Goal: Task Accomplishment & Management: Complete application form

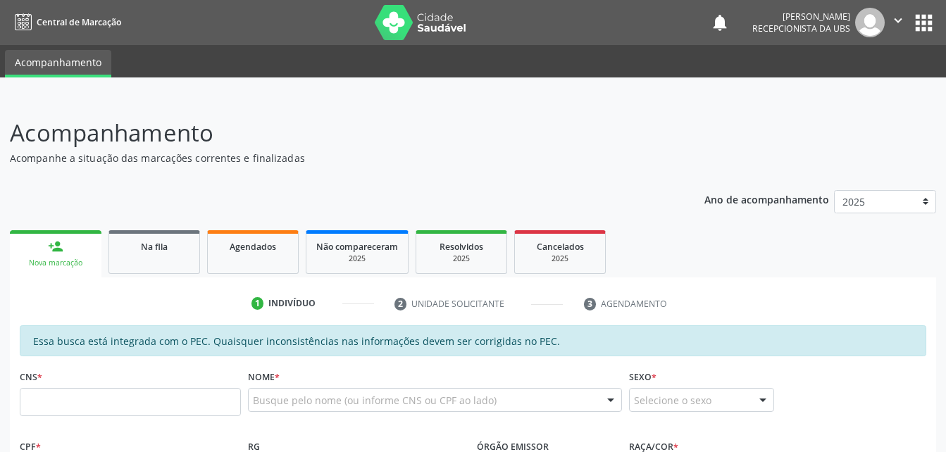
scroll to position [352, 0]
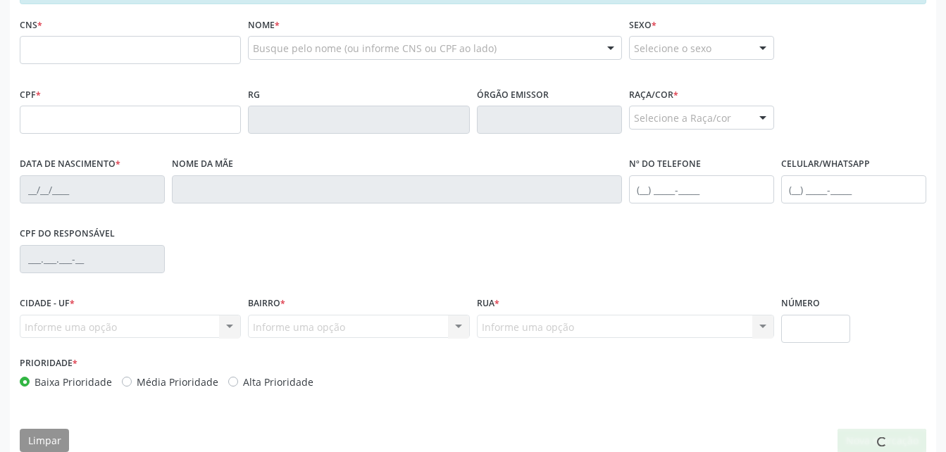
click at [91, 55] on input "text" at bounding box center [130, 50] width 221 height 28
type input "700 9079 4672 6690"
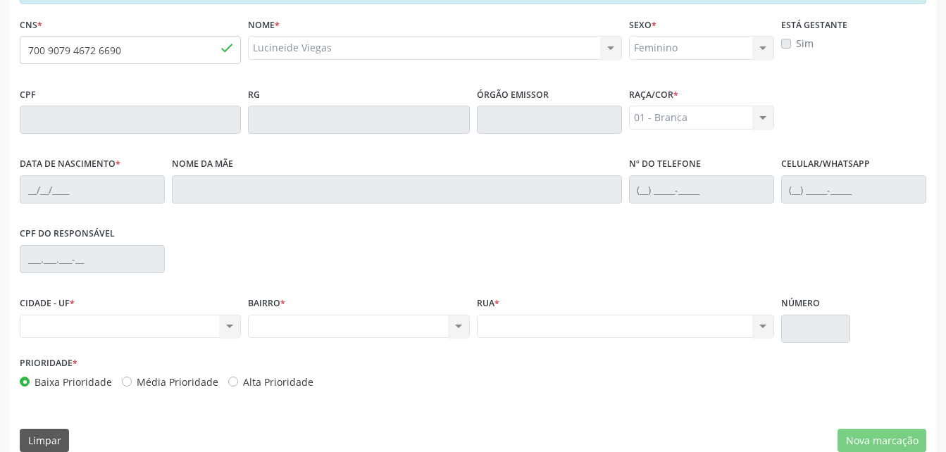
type input "[DATE]"
type input "[PERSON_NAME]"
type input "[PHONE_NUMBER]"
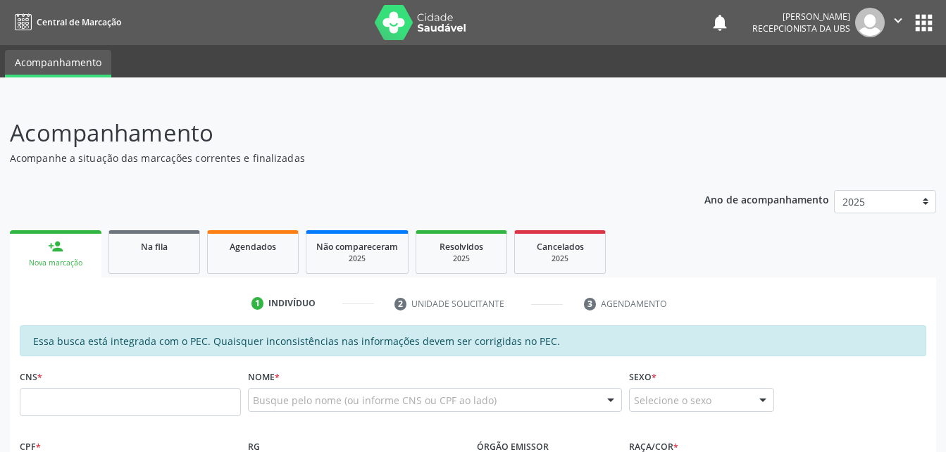
scroll to position [211, 0]
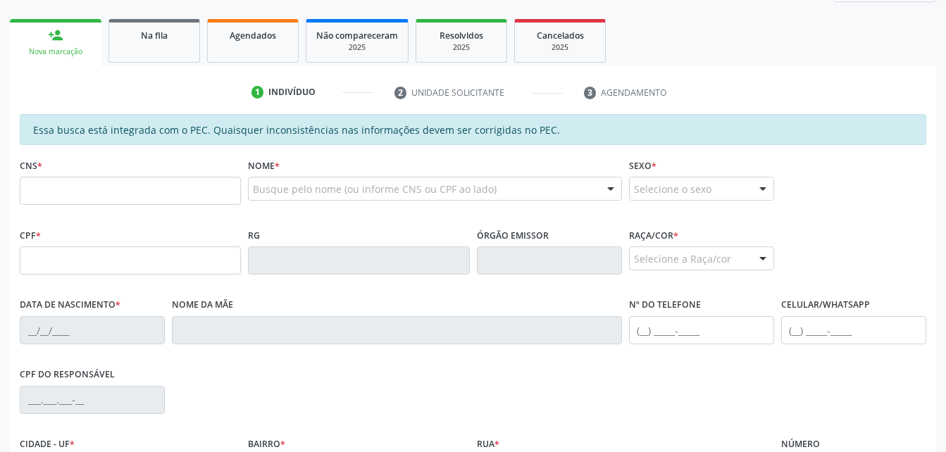
click at [216, 184] on input "text" at bounding box center [130, 191] width 221 height 28
type input "700 9079 4672 6690"
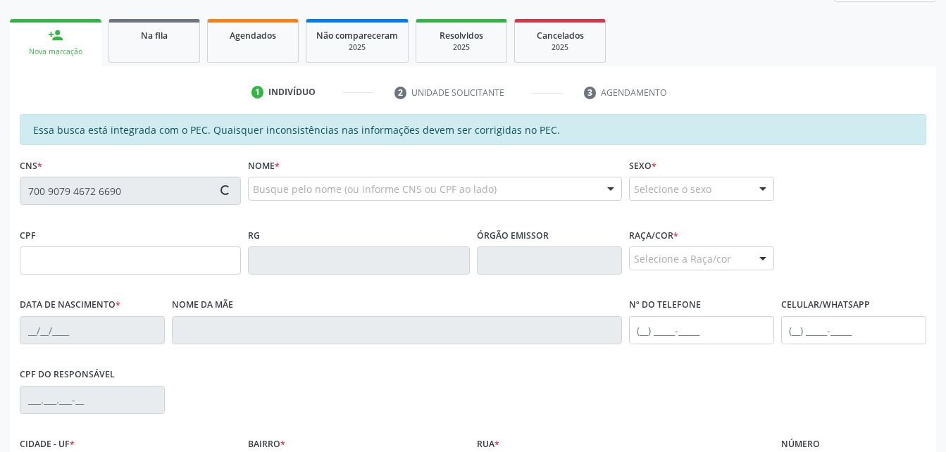
type input "[DATE]"
type input "[PERSON_NAME]"
type input "[PHONE_NUMBER]"
type input "S/N"
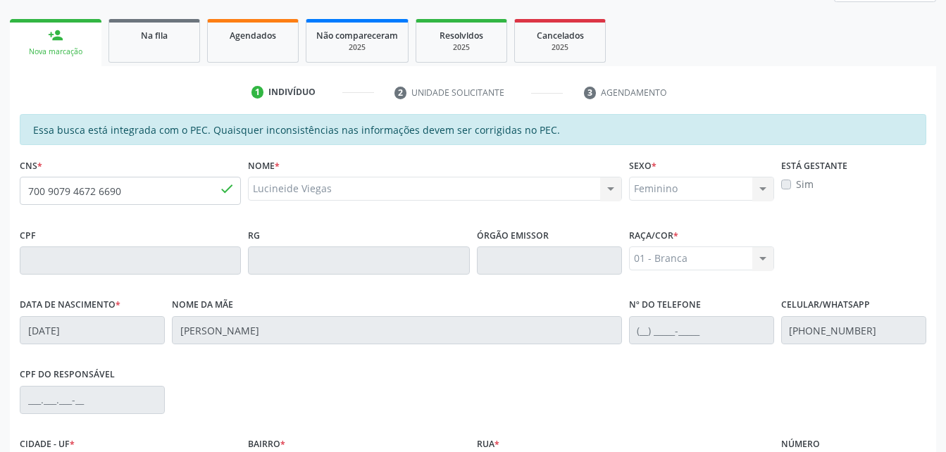
scroll to position [372, 0]
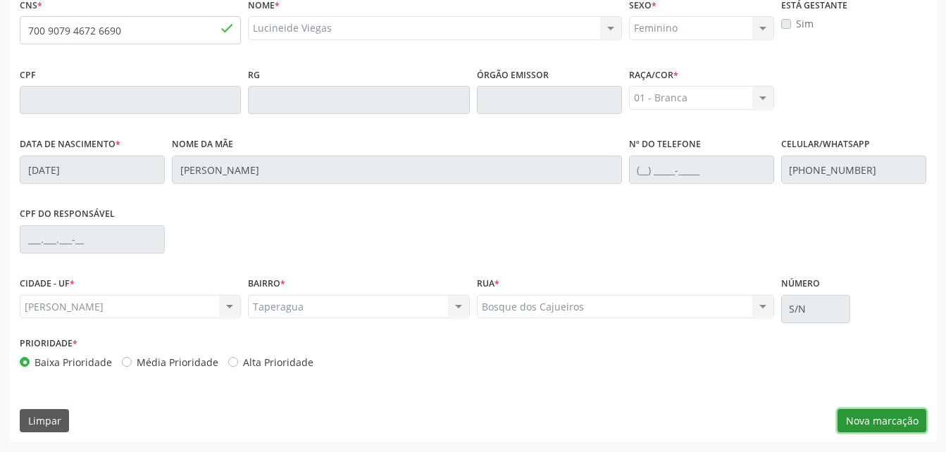
click at [888, 430] on button "Nova marcação" at bounding box center [882, 421] width 89 height 24
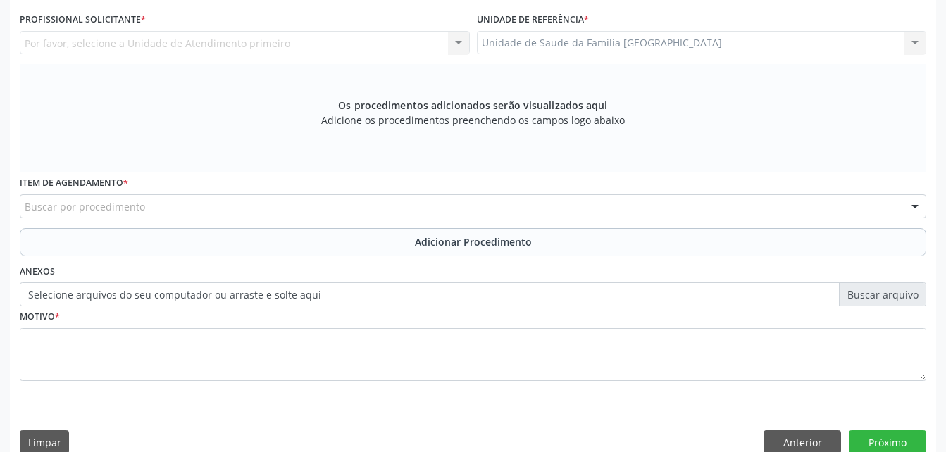
scroll to position [302, 0]
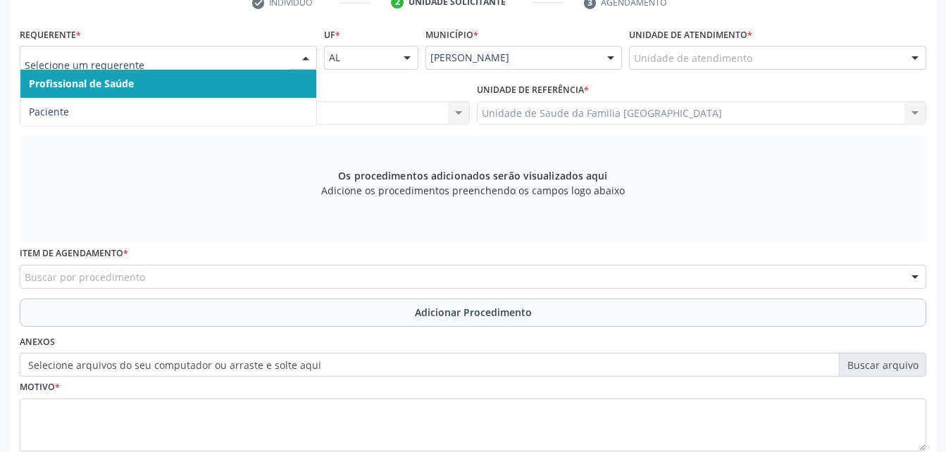
drag, startPoint x: 297, startPoint y: 48, endPoint x: 297, endPoint y: 66, distance: 18.3
click at [297, 50] on div at bounding box center [305, 59] width 21 height 24
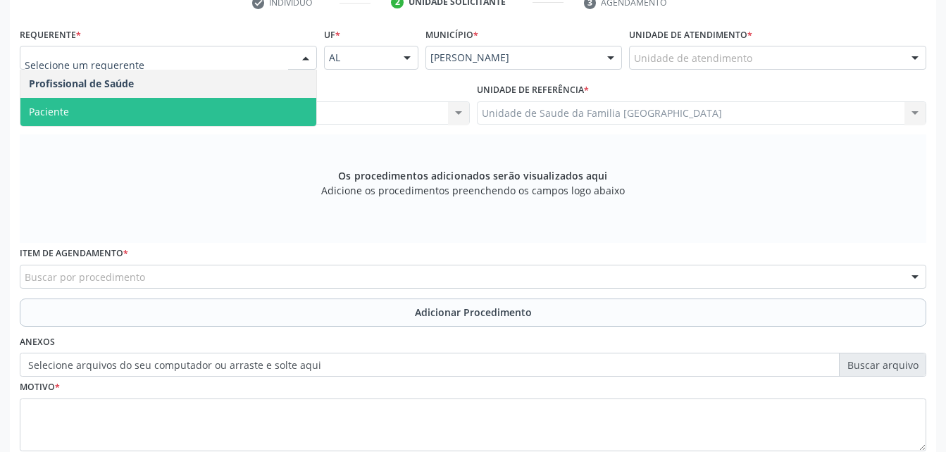
click at [296, 101] on span "Paciente" at bounding box center [168, 112] width 296 height 28
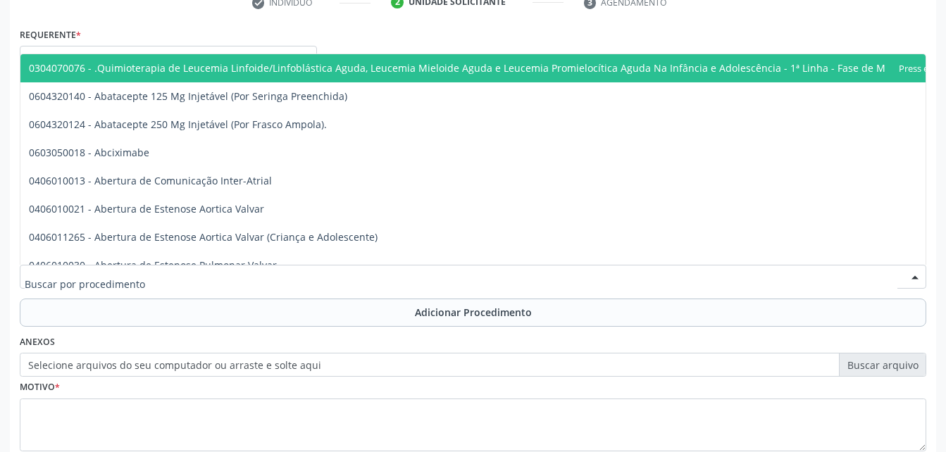
click at [354, 273] on div at bounding box center [473, 277] width 907 height 24
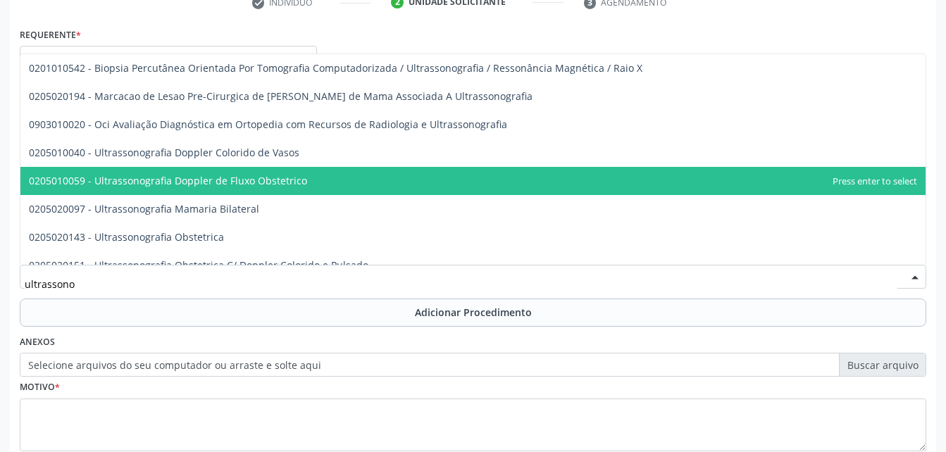
scroll to position [70, 0]
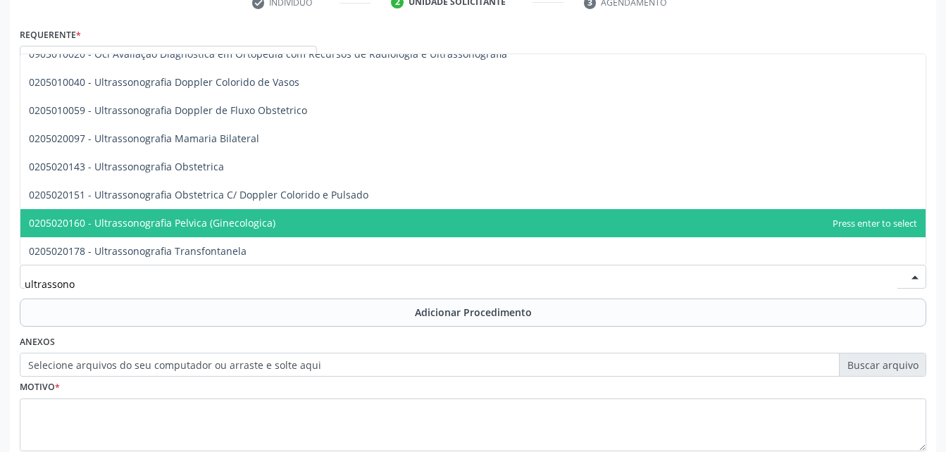
click at [335, 213] on span "0205020160 - Ultrassonografia Pelvica (Ginecologica)" at bounding box center [472, 223] width 905 height 28
type input "ultrassono"
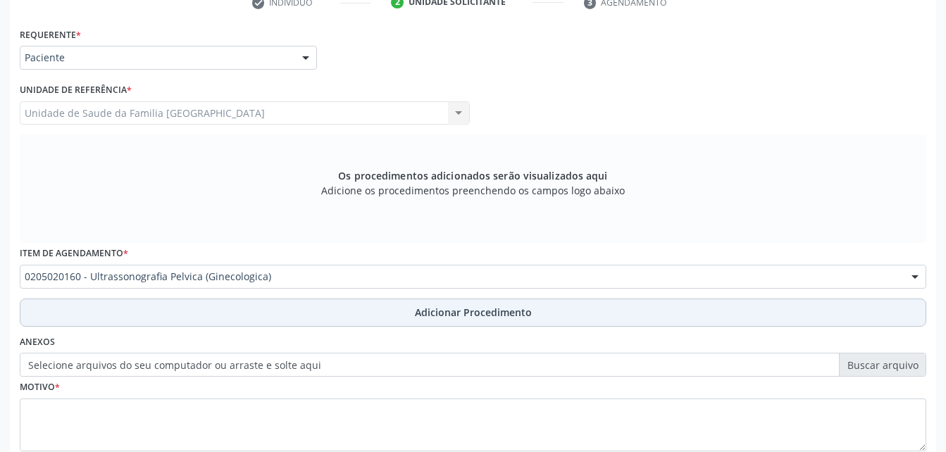
click at [401, 317] on button "Adicionar Procedimento" at bounding box center [473, 313] width 907 height 28
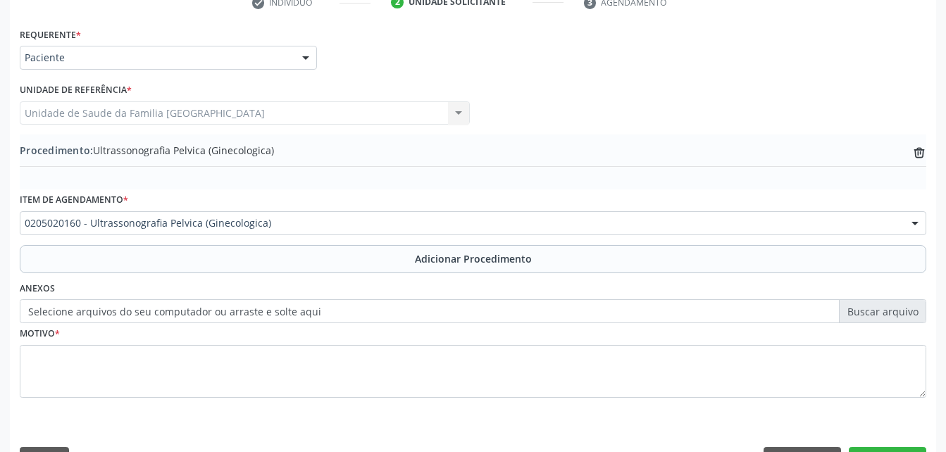
click at [336, 230] on div "0205020160 - Ultrassonografia Pelvica (Ginecologica)" at bounding box center [473, 223] width 907 height 24
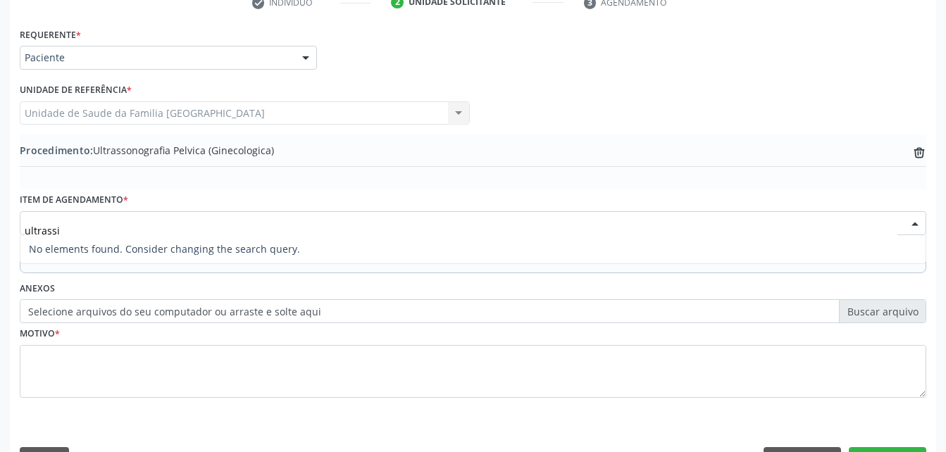
scroll to position [0, 0]
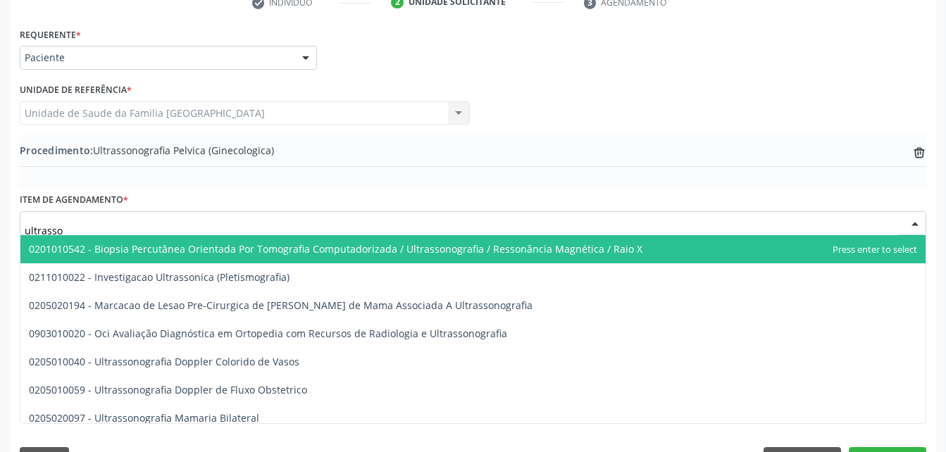
type input "ultrasson"
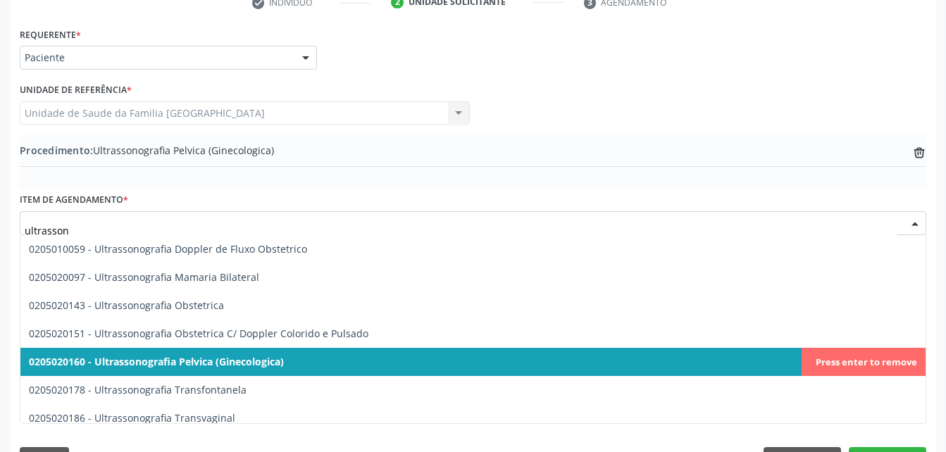
scroll to position [211, 0]
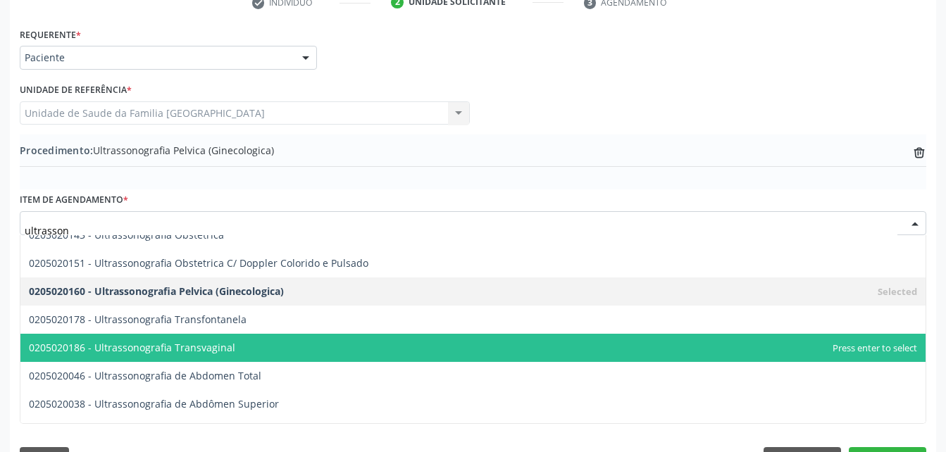
click at [332, 349] on span "0205020186 - Ultrassonografia Transvaginal" at bounding box center [472, 348] width 905 height 28
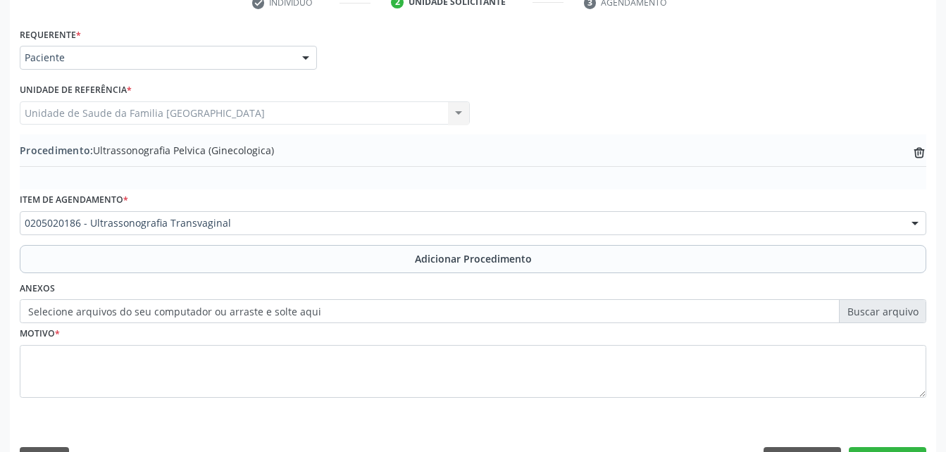
drag, startPoint x: 356, startPoint y: 260, endPoint x: 359, endPoint y: 280, distance: 20.7
click at [356, 259] on button "Adicionar Procedimento" at bounding box center [473, 259] width 907 height 28
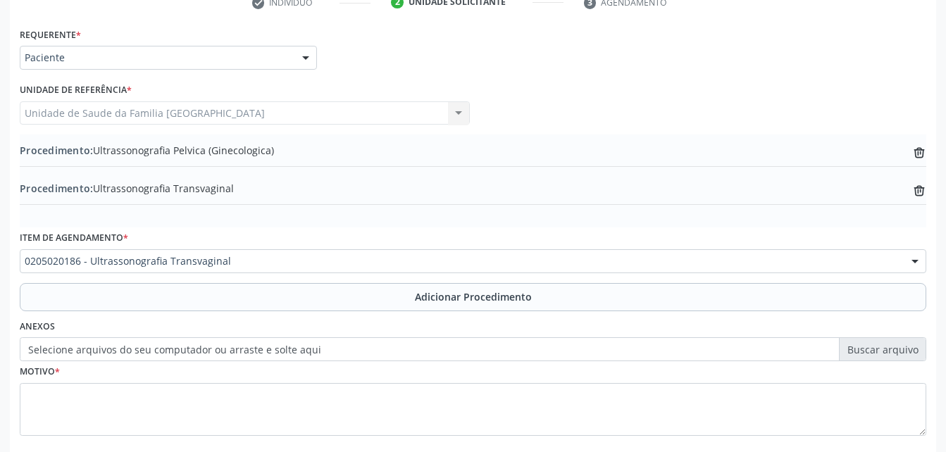
scroll to position [372, 0]
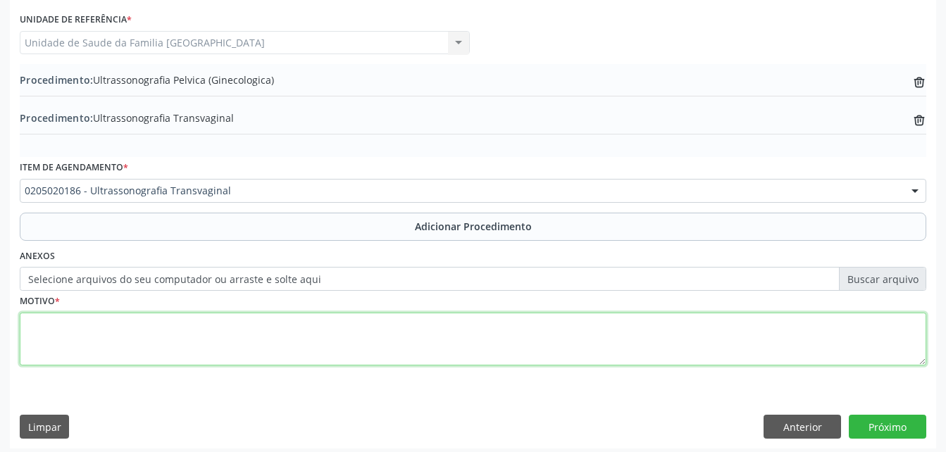
click at [326, 349] on textarea at bounding box center [473, 340] width 907 height 54
type textarea "dor pelvica"
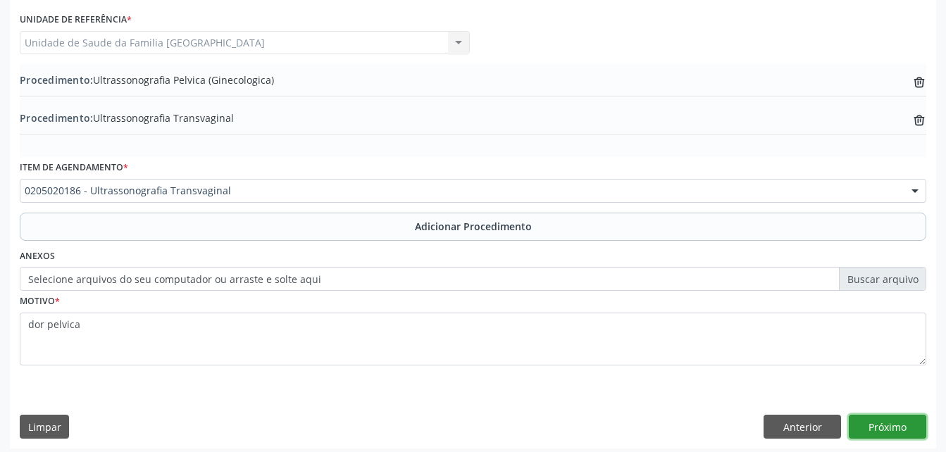
click at [887, 426] on button "Próximo" at bounding box center [888, 427] width 78 height 24
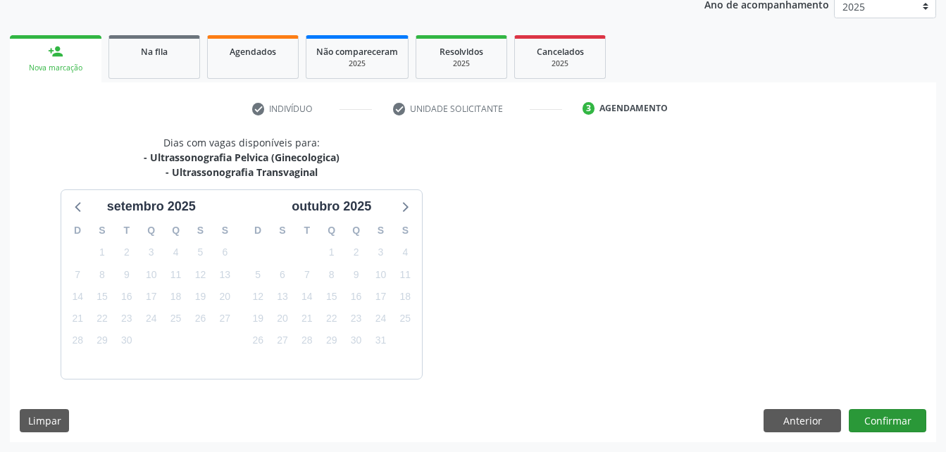
scroll to position [237, 0]
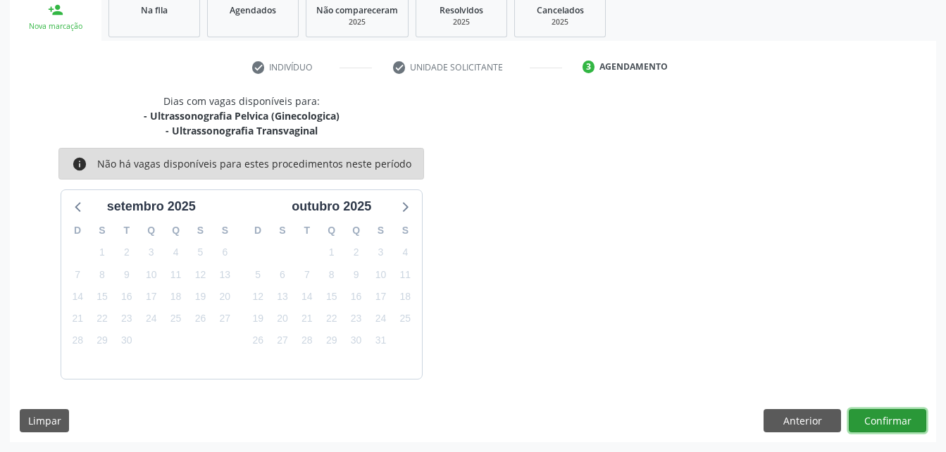
click at [897, 417] on button "Confirmar" at bounding box center [888, 421] width 78 height 24
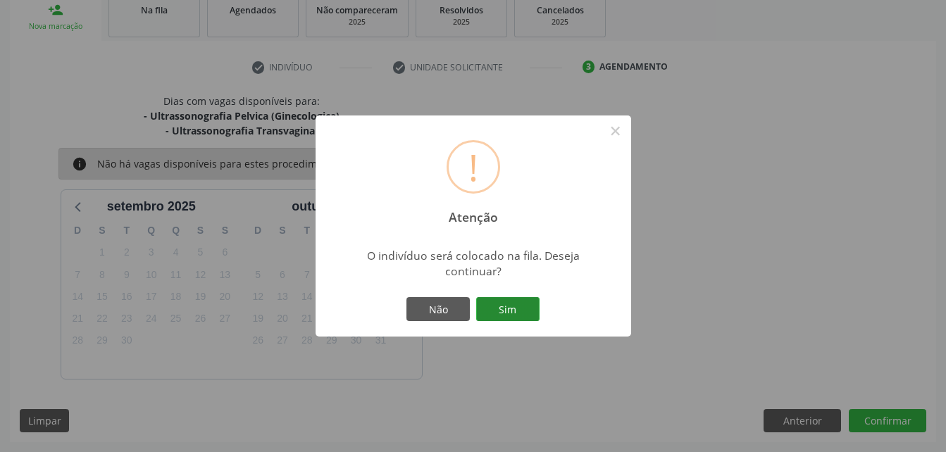
click at [512, 305] on button "Sim" at bounding box center [507, 309] width 63 height 24
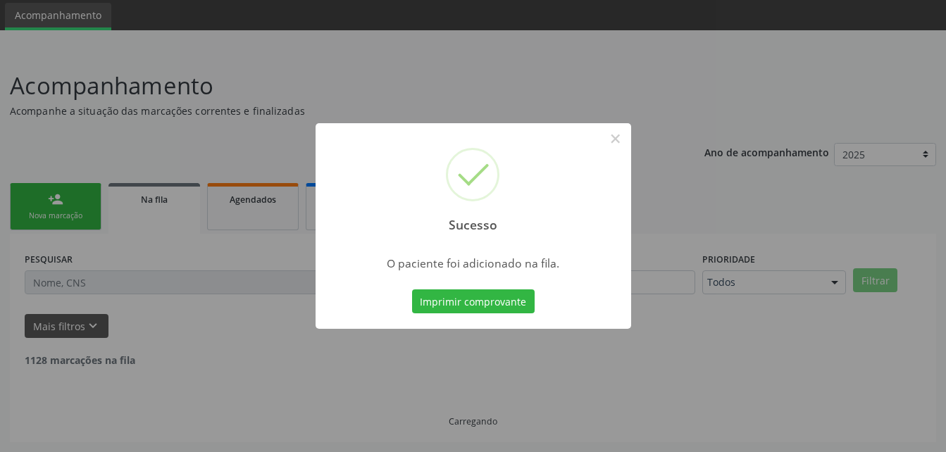
scroll to position [32, 0]
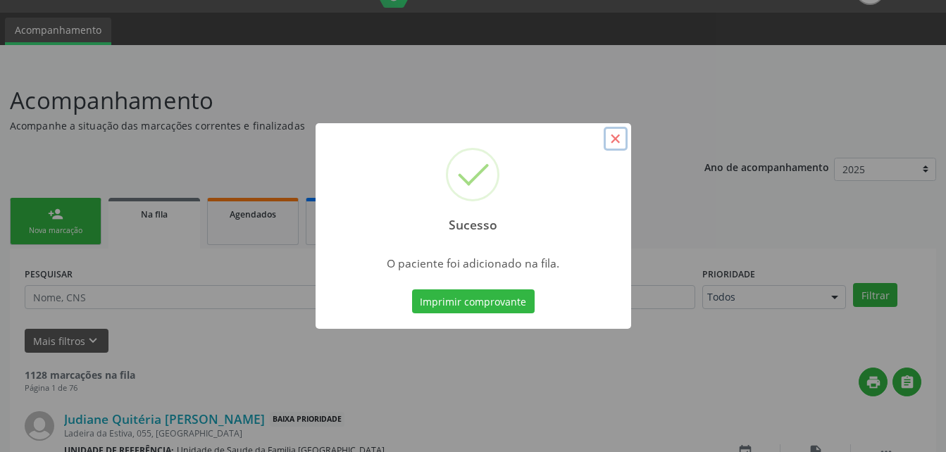
click at [619, 141] on button "×" at bounding box center [616, 139] width 24 height 24
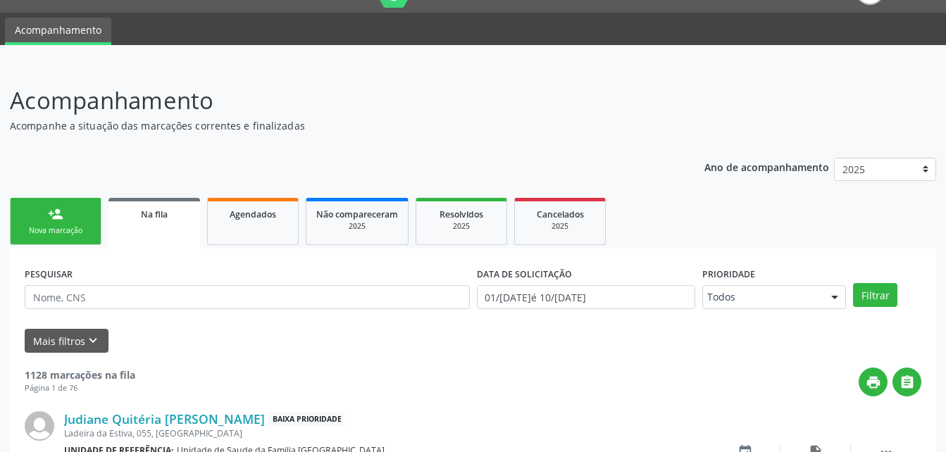
scroll to position [103, 0]
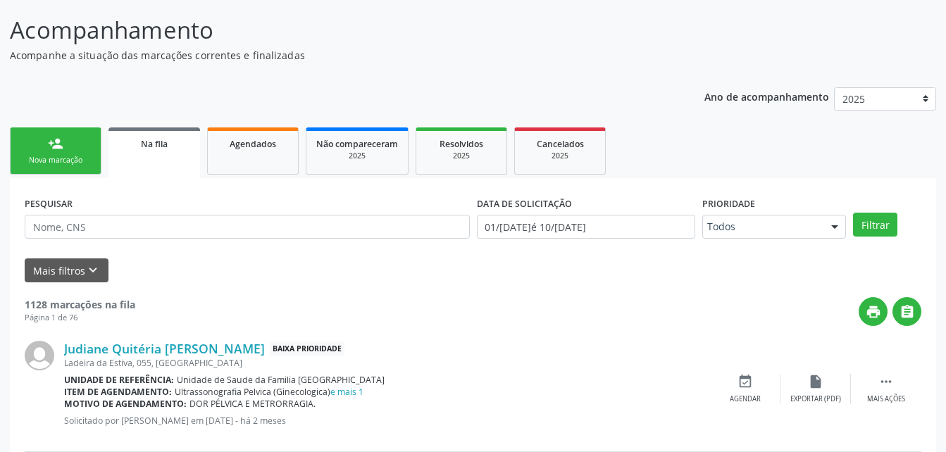
click at [85, 152] on link "person_add Nova marcação" at bounding box center [56, 151] width 92 height 47
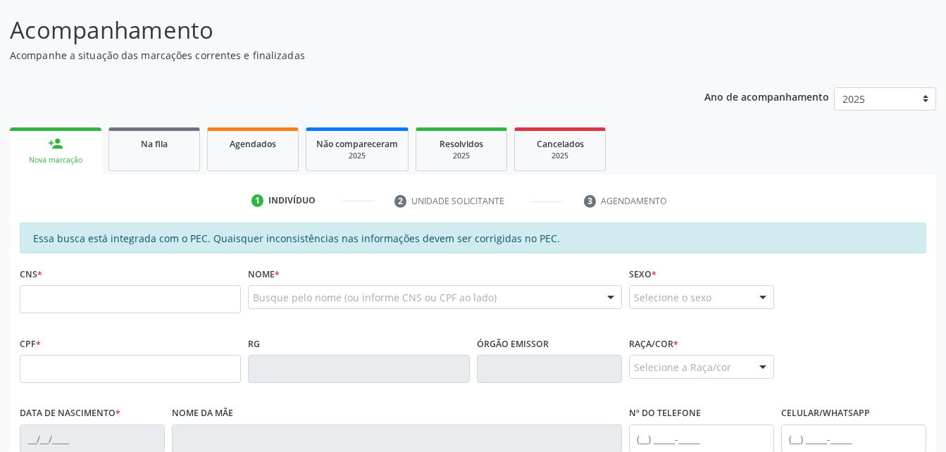
scroll to position [173, 0]
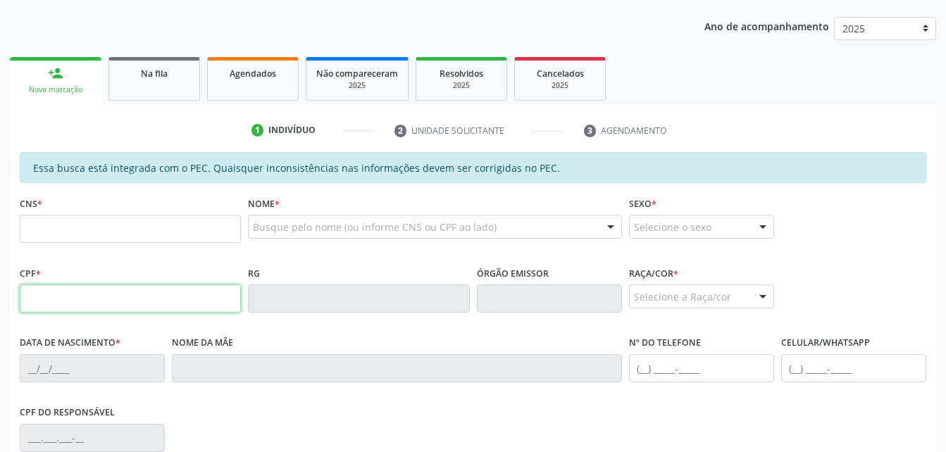
click at [154, 295] on input "text" at bounding box center [130, 299] width 221 height 28
type input "096.273.405-53"
type input "705 0042 0737 2852"
type input "05/01/1957"
type input "Iolanda de Miranda Mota"
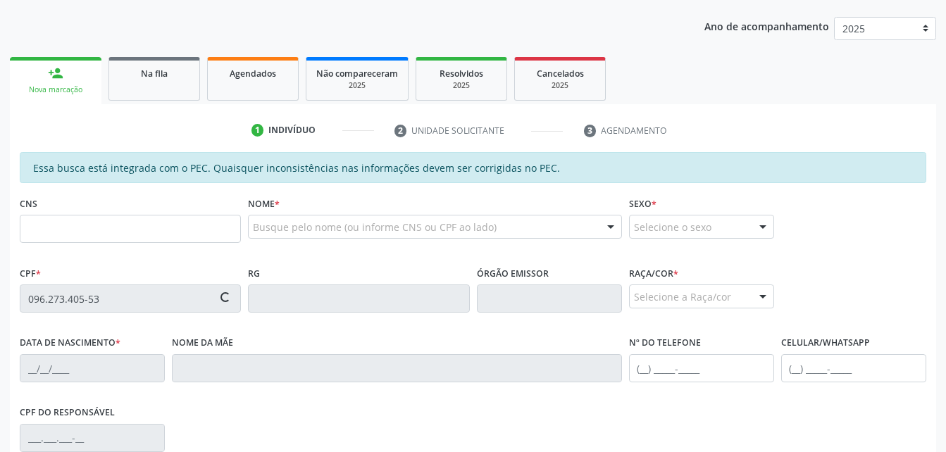
type input "(82) 99602-7907"
type input "(82) 99410-7491"
type input "21"
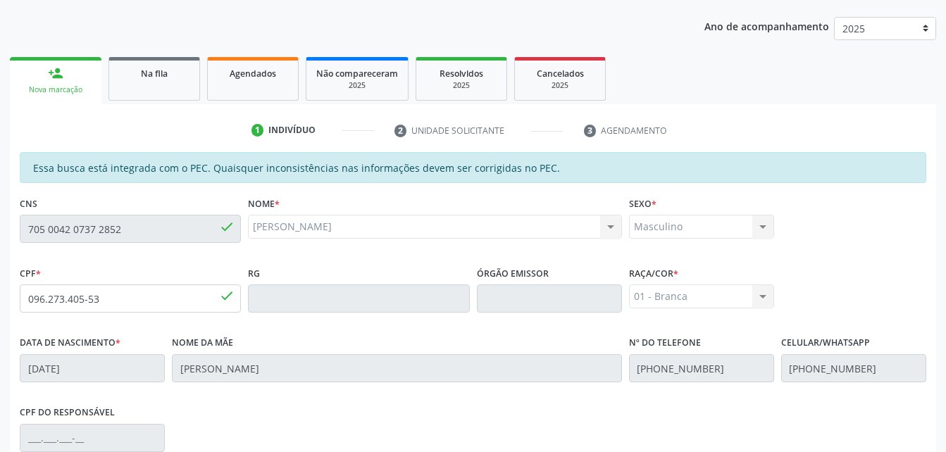
scroll to position [372, 0]
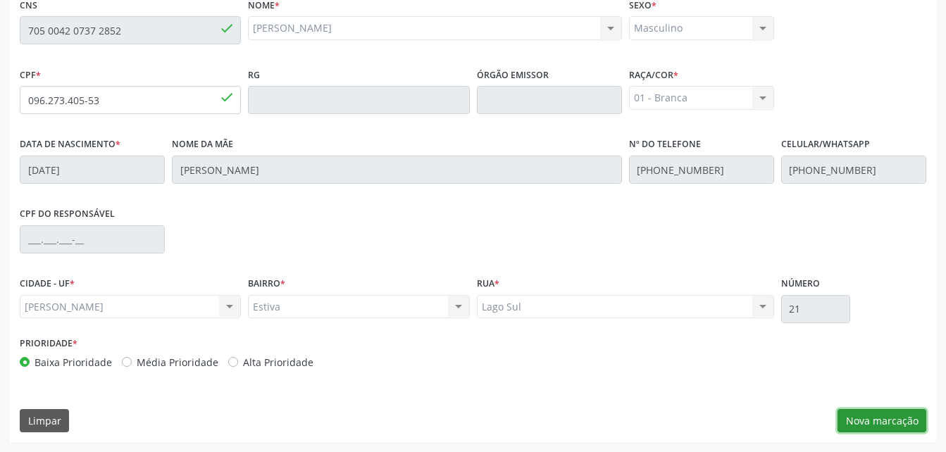
click at [876, 423] on button "Nova marcação" at bounding box center [882, 421] width 89 height 24
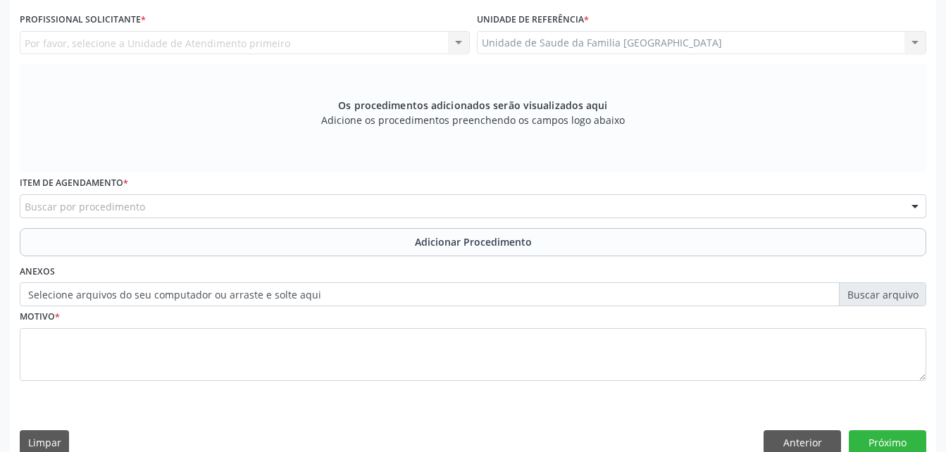
scroll to position [302, 0]
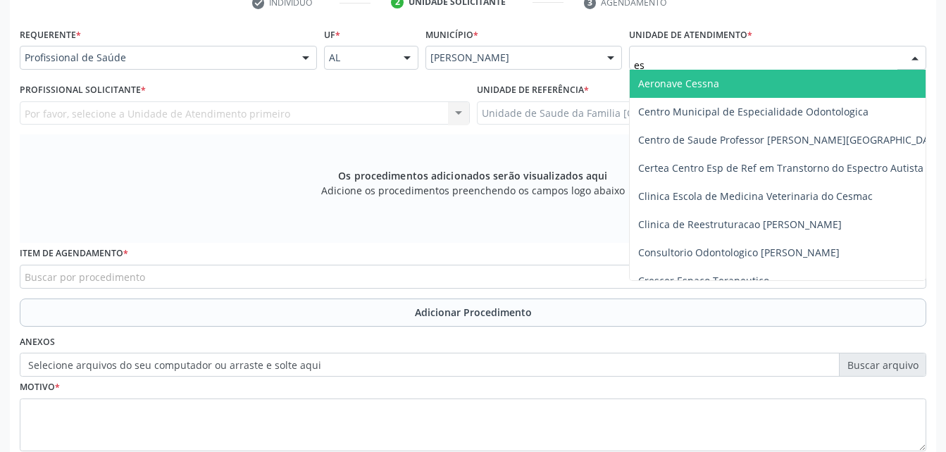
type input "est"
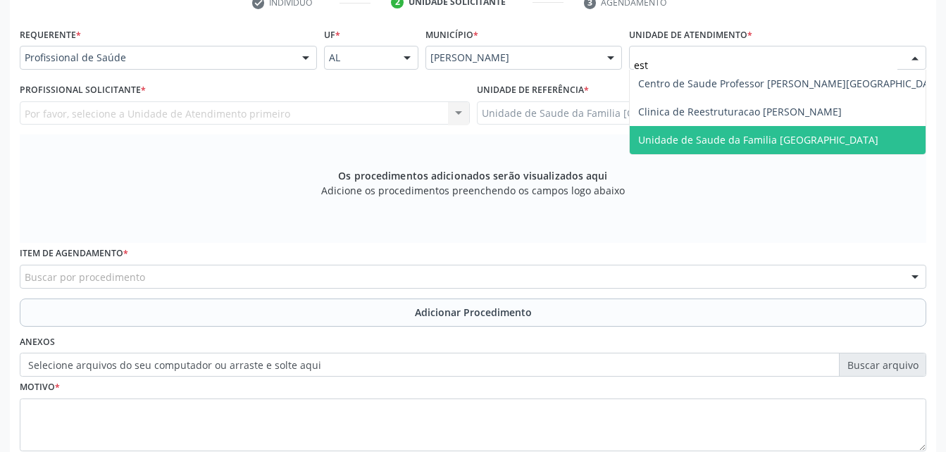
drag, startPoint x: 704, startPoint y: 140, endPoint x: 598, endPoint y: 121, distance: 107.3
click at [700, 140] on span "Unidade de Saude da Familia [GEOGRAPHIC_DATA]" at bounding box center [758, 139] width 240 height 13
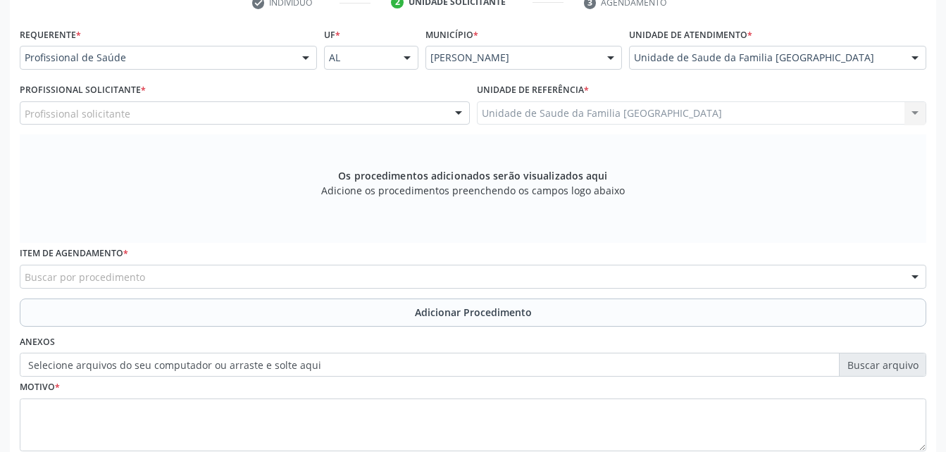
click at [278, 114] on div "Profissional solicitante" at bounding box center [245, 113] width 450 height 24
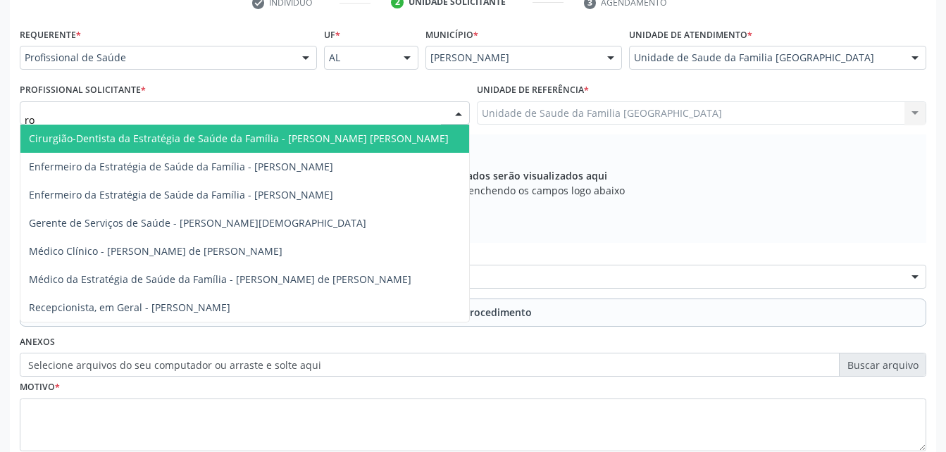
type input "rod"
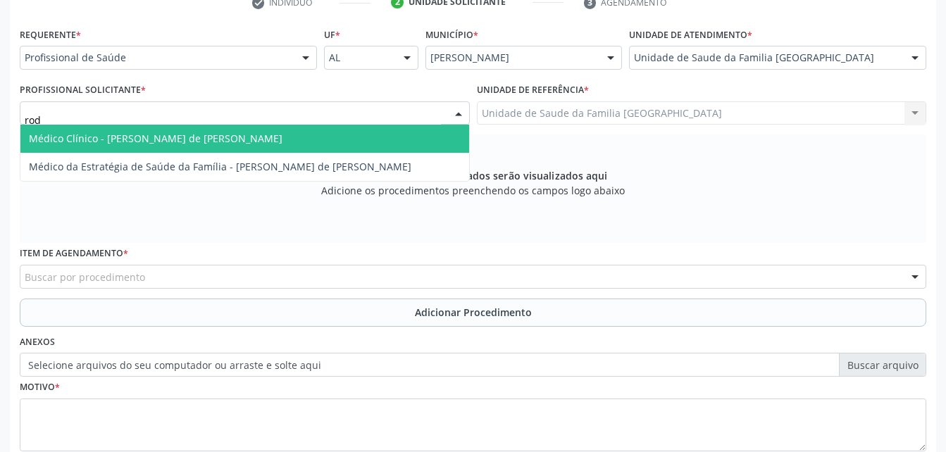
click at [291, 135] on span "Médico Clínico - Rodrigo Santana de Luna Batista" at bounding box center [244, 139] width 449 height 28
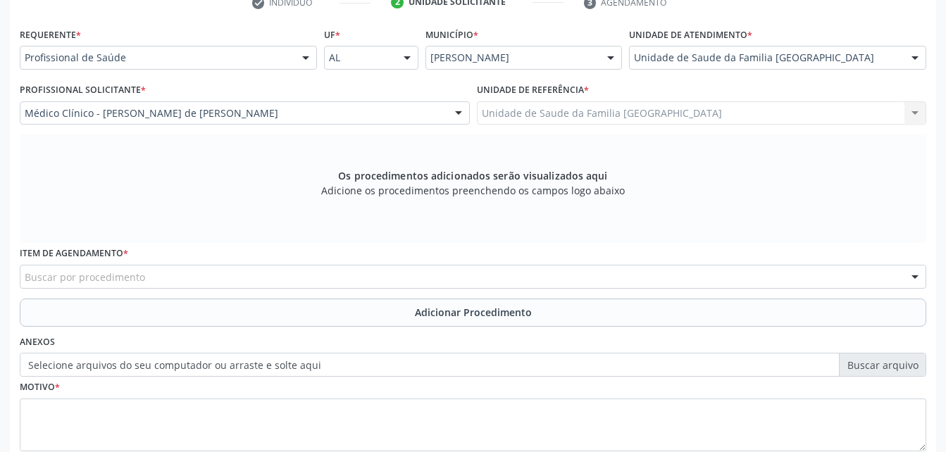
scroll to position [372, 0]
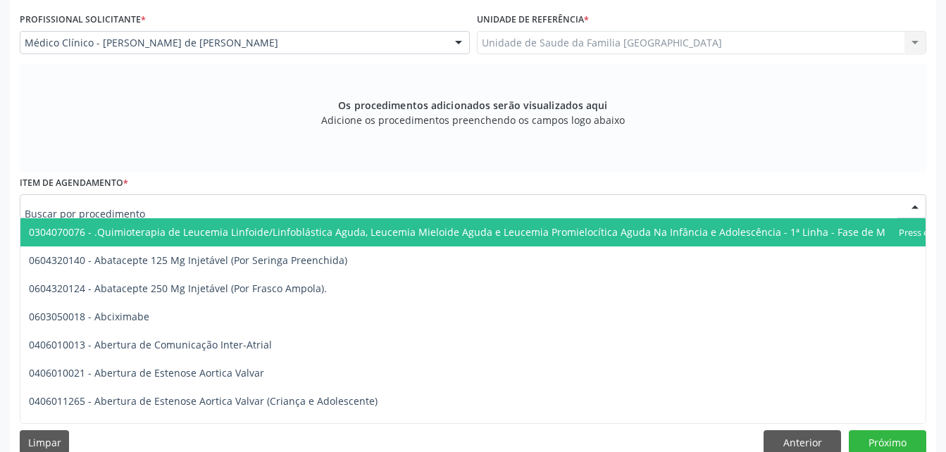
click at [299, 206] on div at bounding box center [473, 206] width 907 height 24
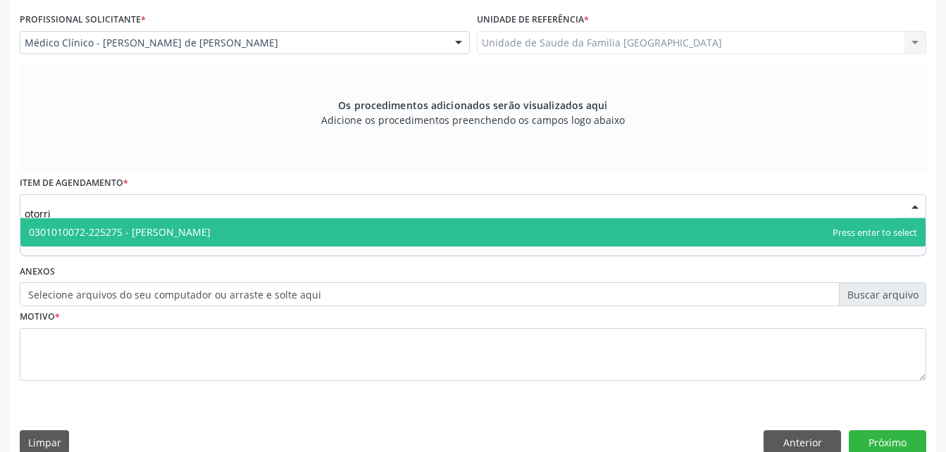
type input "otorrin"
click at [321, 229] on span "0301010072-225275 - Médico Otorrinolaringologista" at bounding box center [472, 232] width 905 height 28
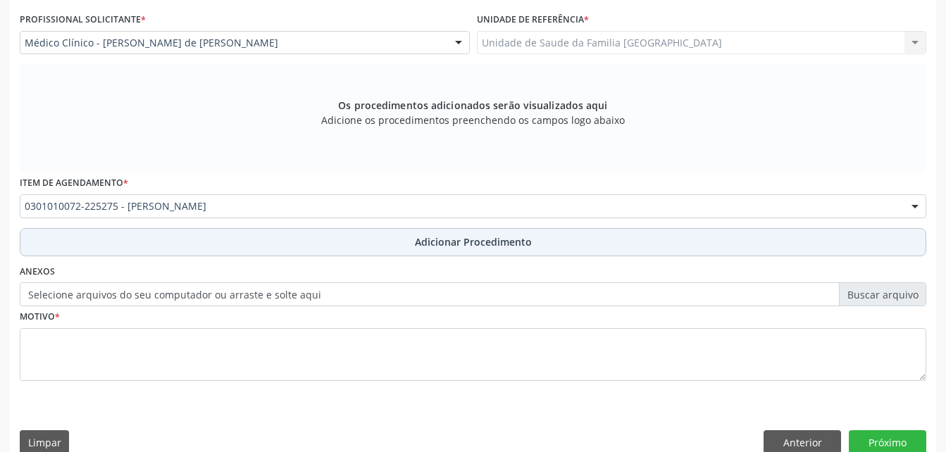
click at [319, 239] on button "Adicionar Procedimento" at bounding box center [473, 242] width 907 height 28
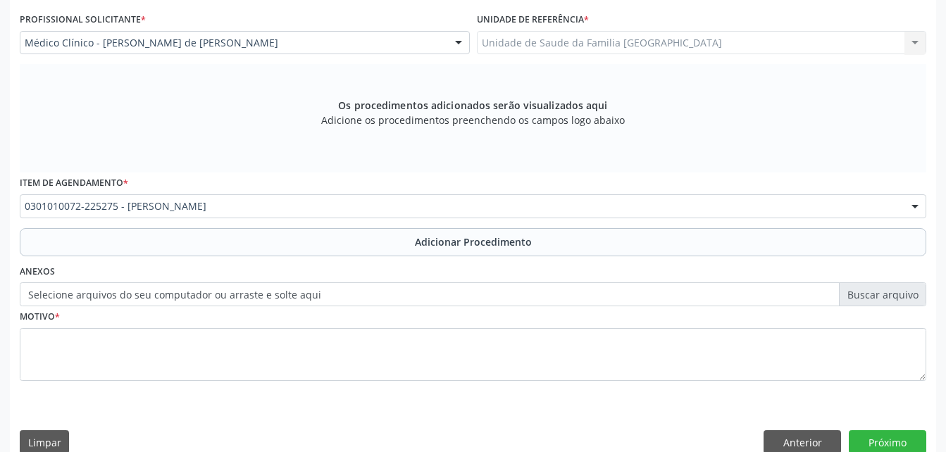
scroll to position [340, 0]
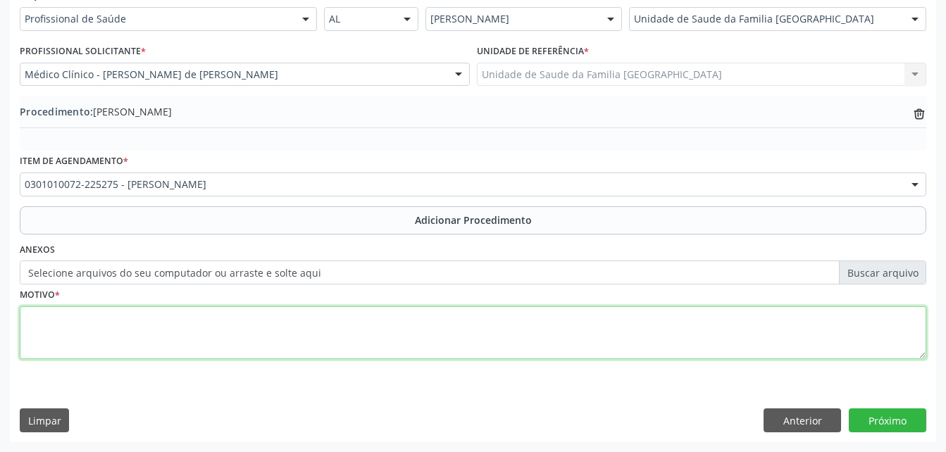
click at [349, 330] on textarea at bounding box center [473, 333] width 907 height 54
type textarea "perda de audiçao"
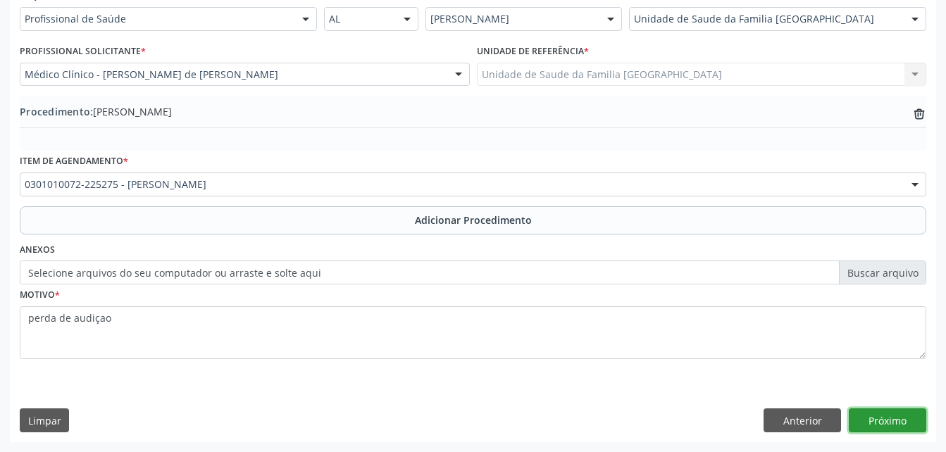
click at [898, 419] on button "Próximo" at bounding box center [888, 421] width 78 height 24
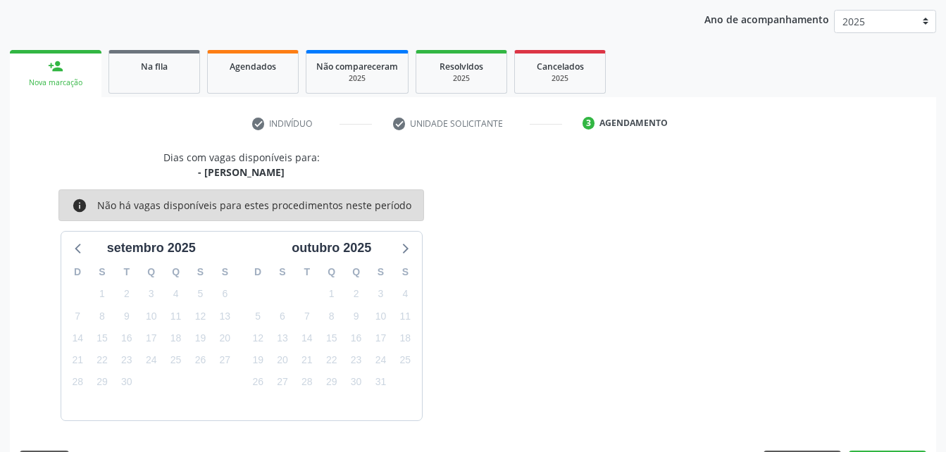
scroll to position [222, 0]
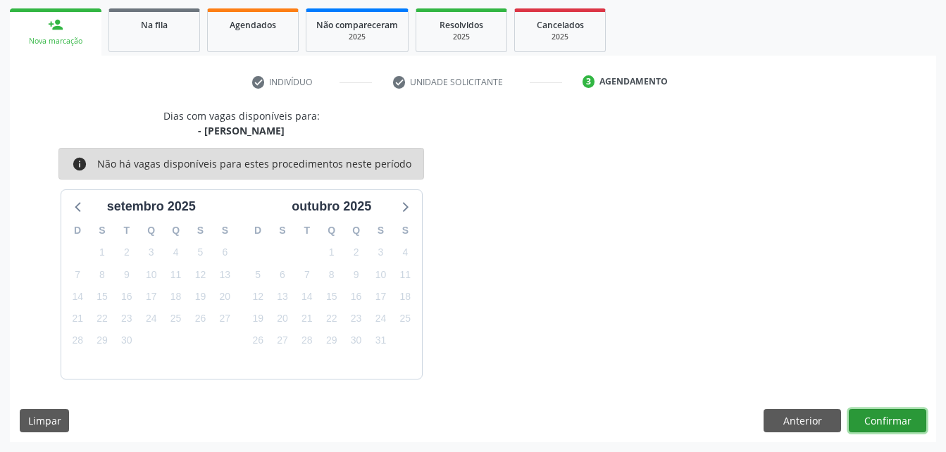
click at [905, 417] on button "Confirmar" at bounding box center [888, 421] width 78 height 24
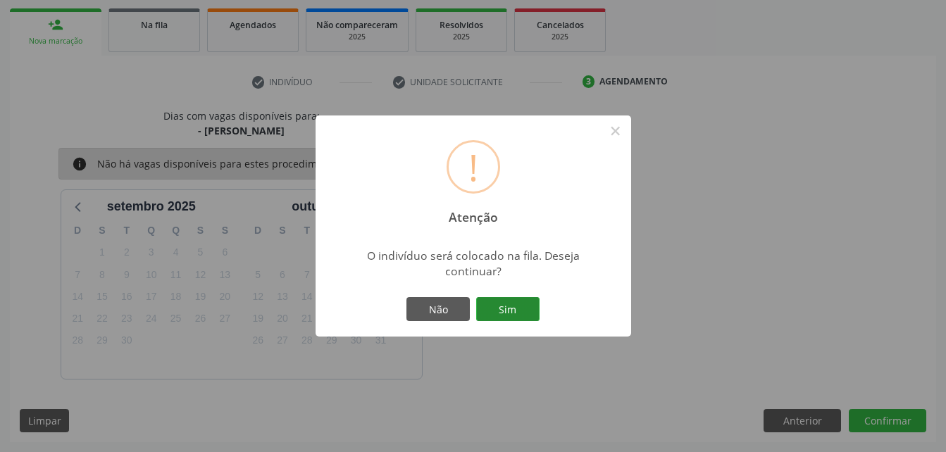
click at [510, 312] on button "Sim" at bounding box center [507, 309] width 63 height 24
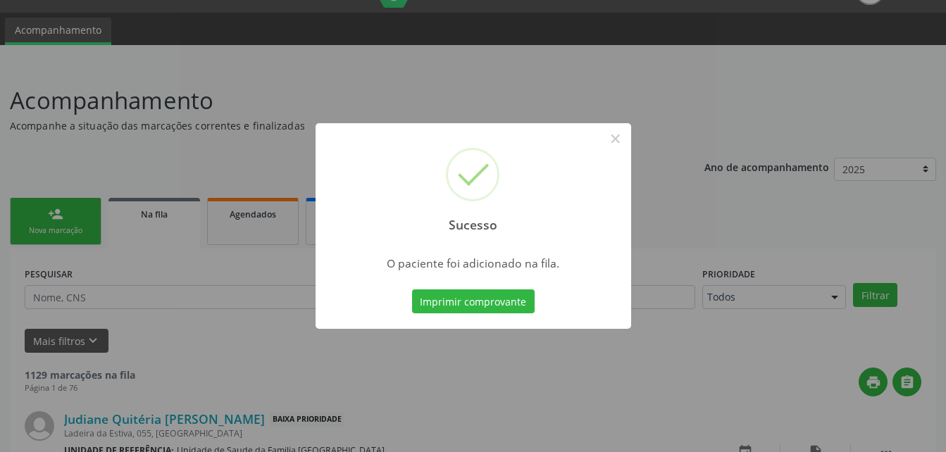
scroll to position [0, 0]
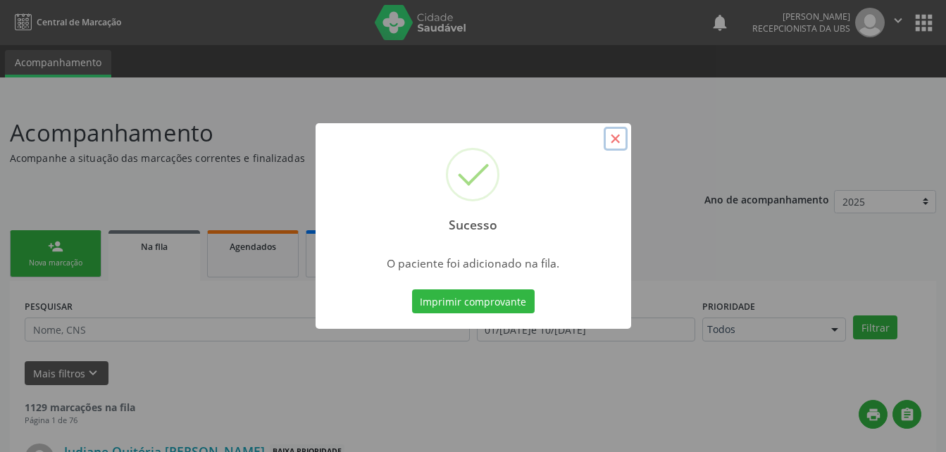
click at [618, 136] on button "×" at bounding box center [616, 139] width 24 height 24
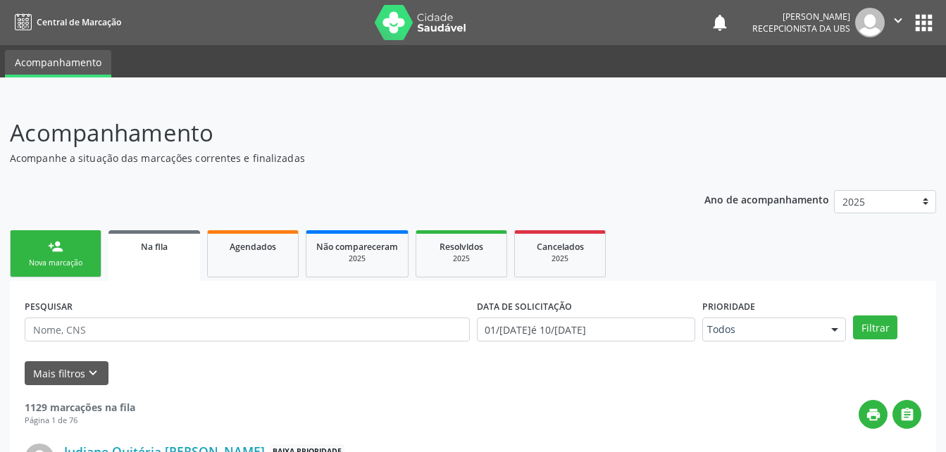
drag, startPoint x: 80, startPoint y: 252, endPoint x: 256, endPoint y: 275, distance: 176.9
click at [80, 252] on link "person_add Nova marcação" at bounding box center [56, 253] width 92 height 47
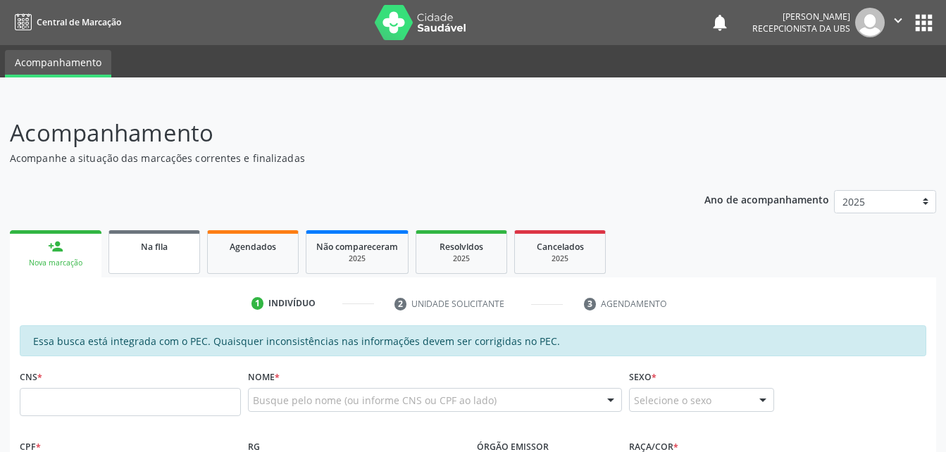
click at [182, 253] on div "Na fila" at bounding box center [154, 246] width 70 height 15
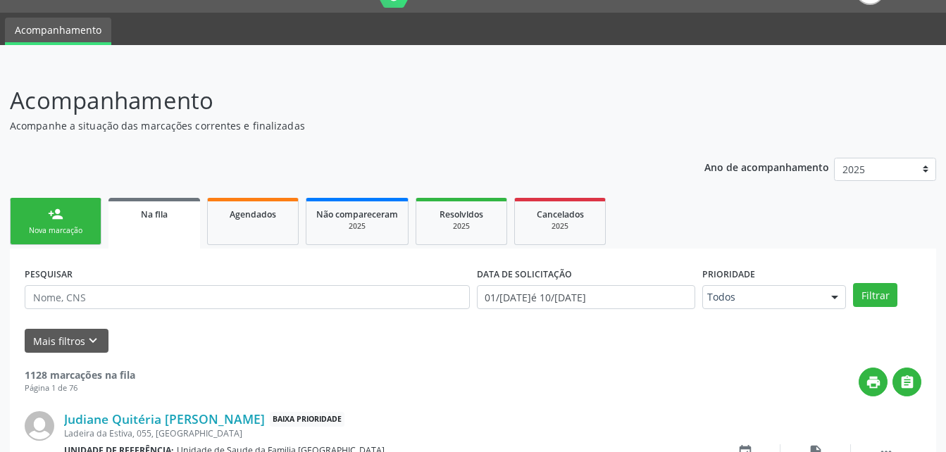
scroll to position [103, 0]
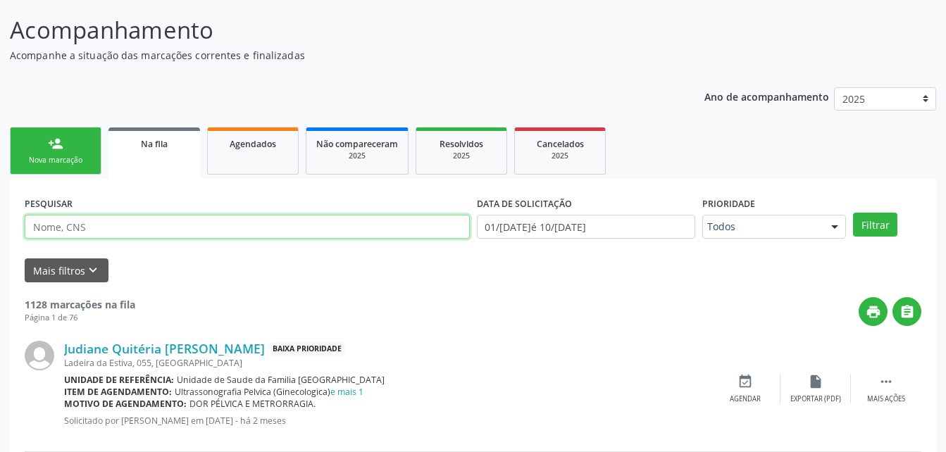
click at [233, 229] on input "text" at bounding box center [247, 227] width 445 height 24
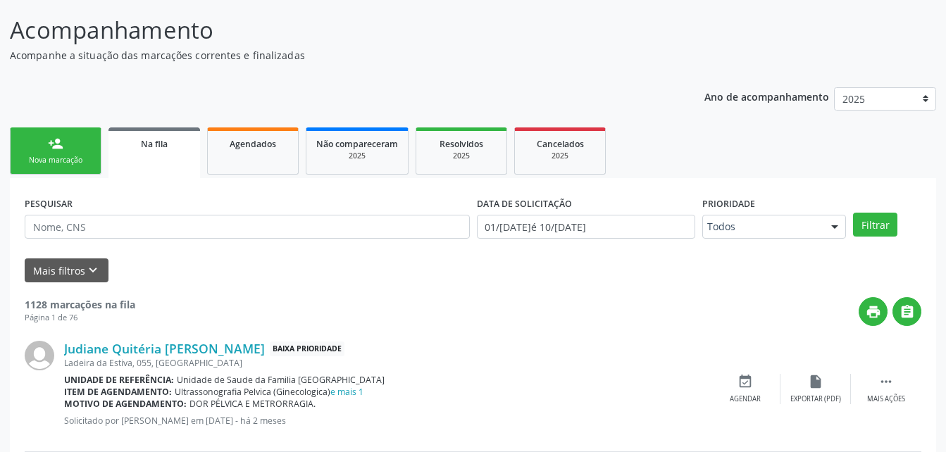
click at [553, 354] on div "Judiane Quitéria Francelino de Brito Baixa Prioridade" at bounding box center [387, 349] width 646 height 16
click at [280, 137] on div "Agendados" at bounding box center [253, 143] width 70 height 15
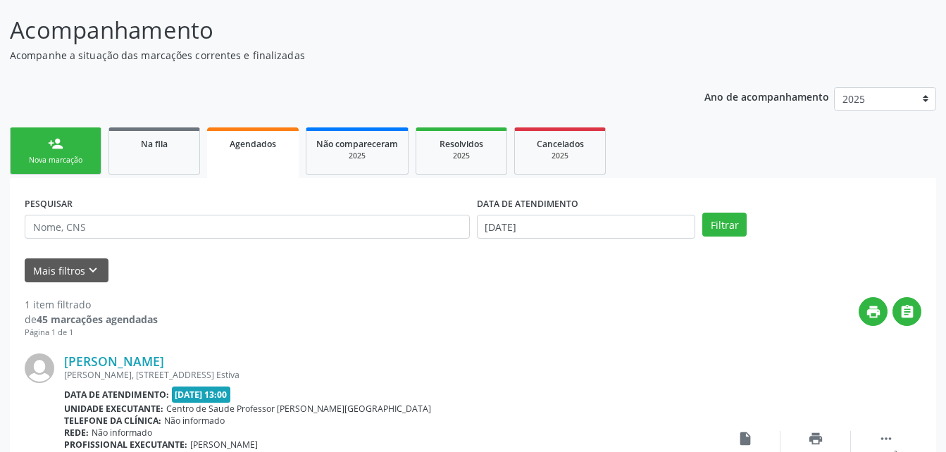
scroll to position [228, 0]
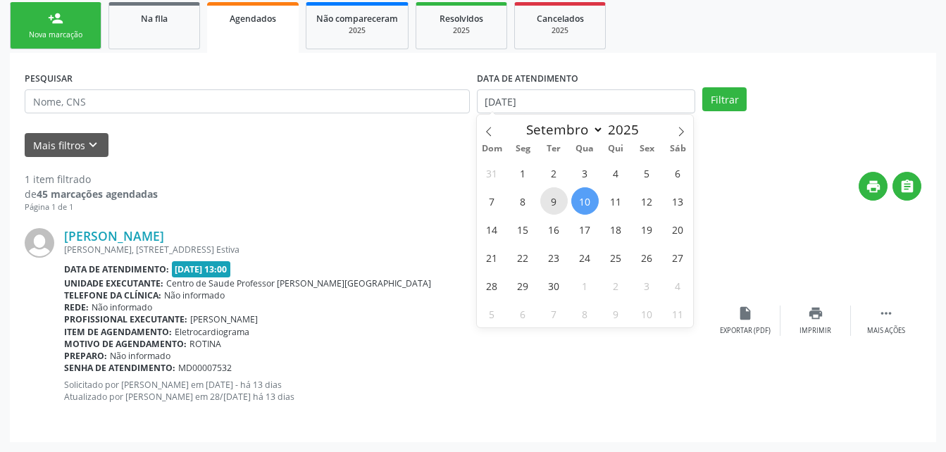
click at [559, 203] on span "9" at bounding box center [553, 200] width 27 height 27
type input "09/09/2025"
click at [731, 103] on button "Filtrar" at bounding box center [724, 99] width 44 height 24
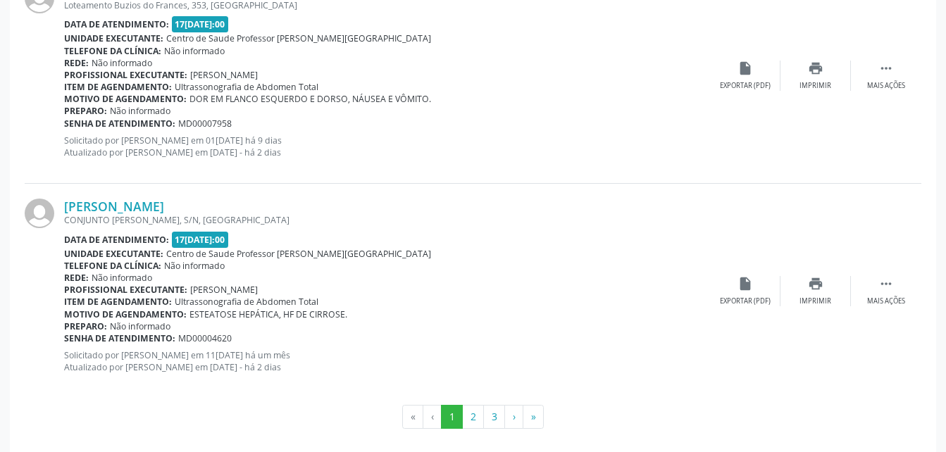
scroll to position [3269, 0]
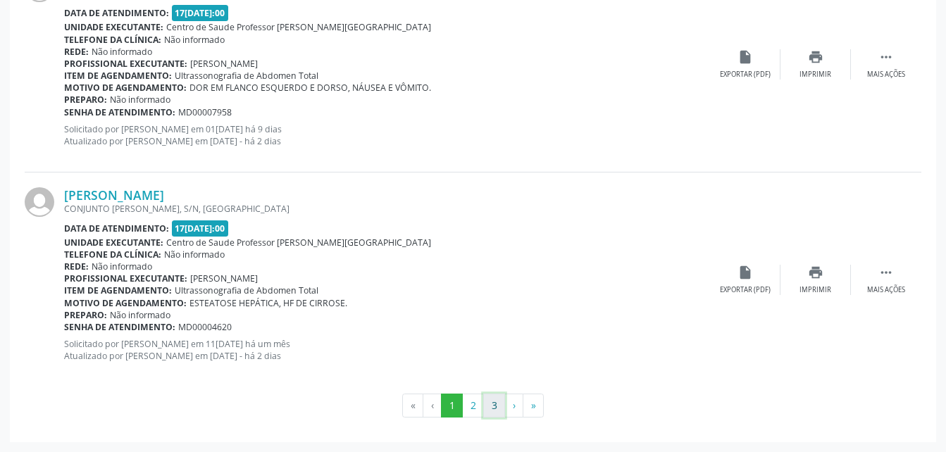
click at [497, 404] on button "3" at bounding box center [494, 406] width 22 height 24
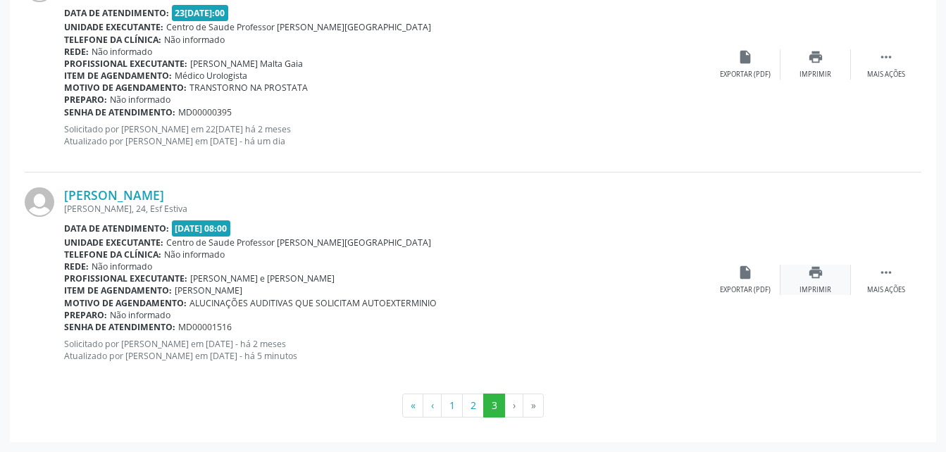
click at [822, 277] on icon "print" at bounding box center [816, 273] width 16 height 16
